Goal: Transaction & Acquisition: Obtain resource

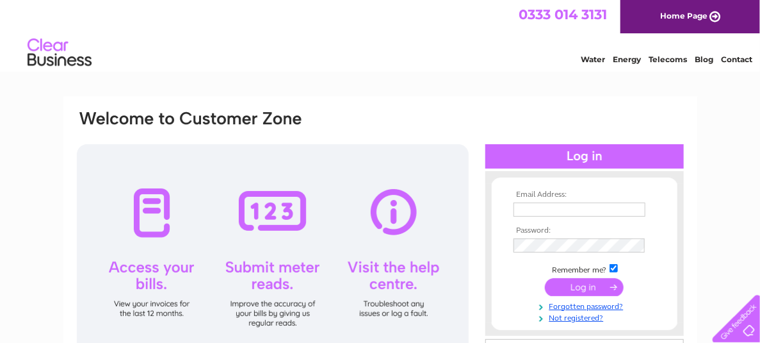
type input "accounts@directsavings.org.uk"
click at [576, 285] on input "submit" at bounding box center [584, 287] width 79 height 18
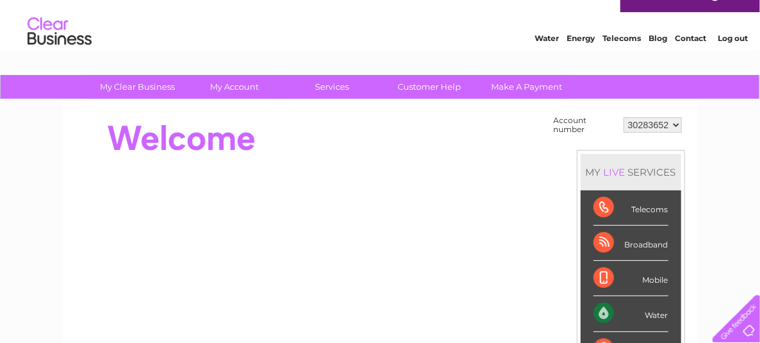
scroll to position [20, 0]
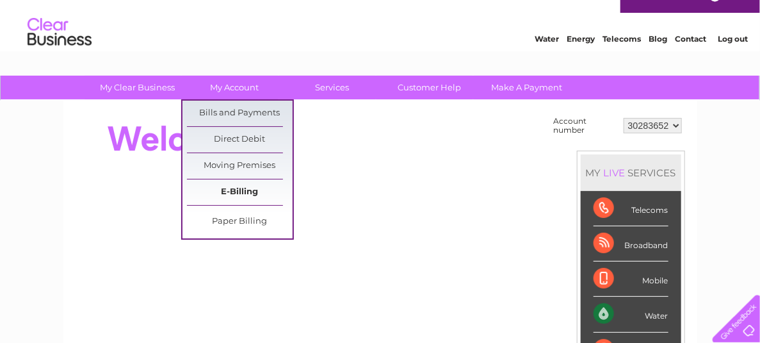
click at [247, 195] on link "E-Billing" at bounding box center [240, 192] width 106 height 26
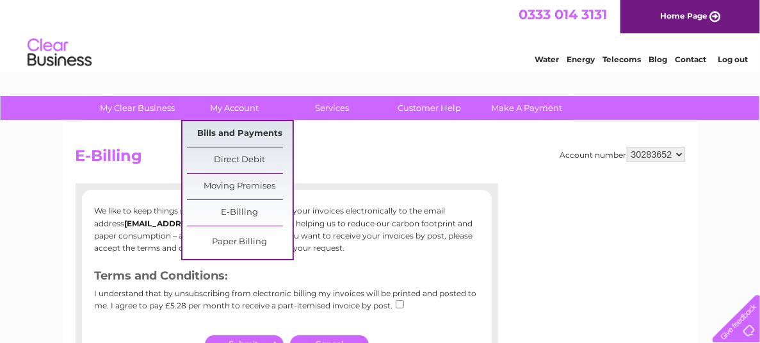
click at [238, 135] on link "Bills and Payments" at bounding box center [240, 134] width 106 height 26
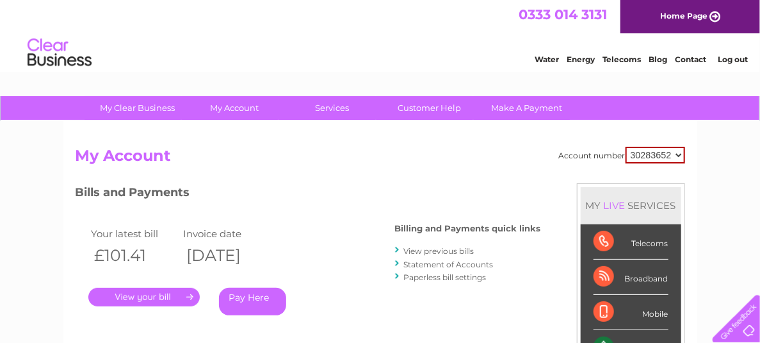
click at [157, 296] on link "." at bounding box center [143, 296] width 111 height 19
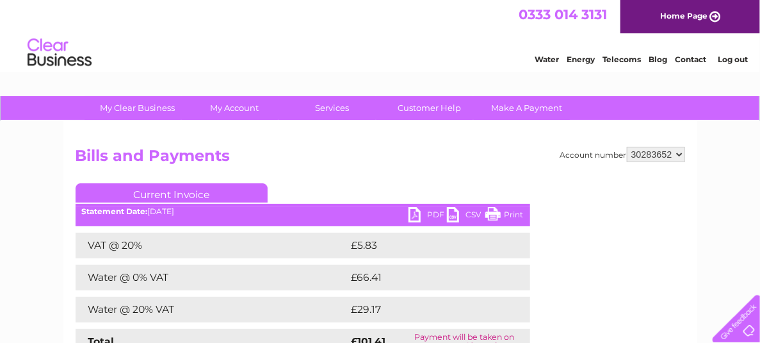
click at [420, 215] on link "PDF" at bounding box center [427, 216] width 38 height 19
